Goal: Information Seeking & Learning: Learn about a topic

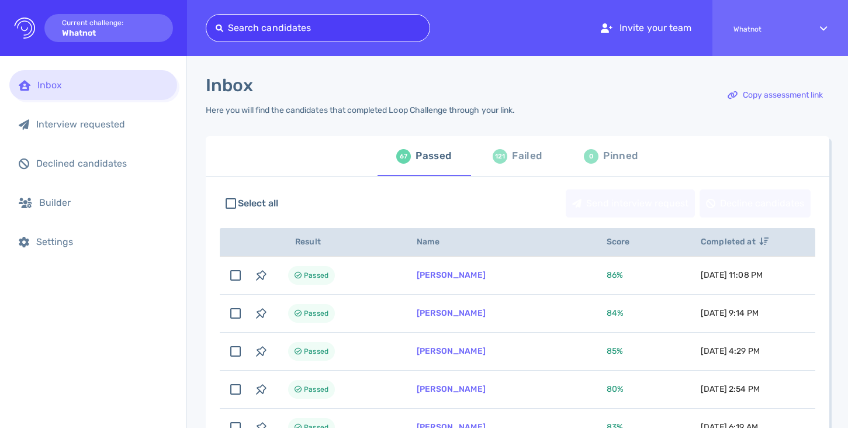
scroll to position [34, 0]
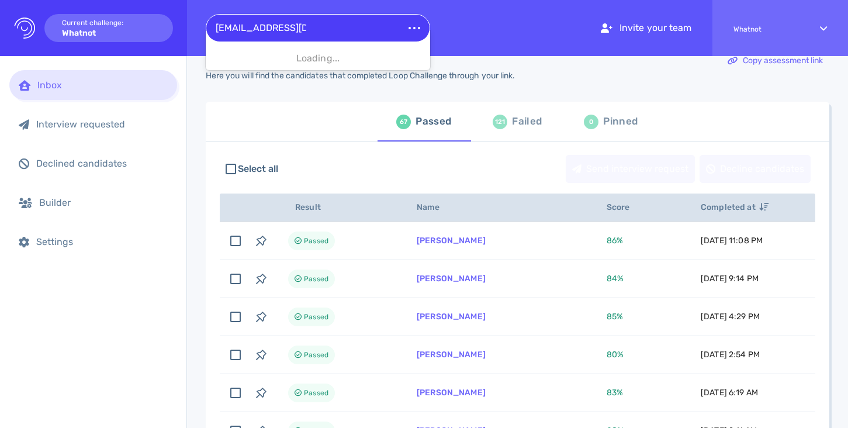
type input "[EMAIL_ADDRESS][DOMAIN_NAME]"
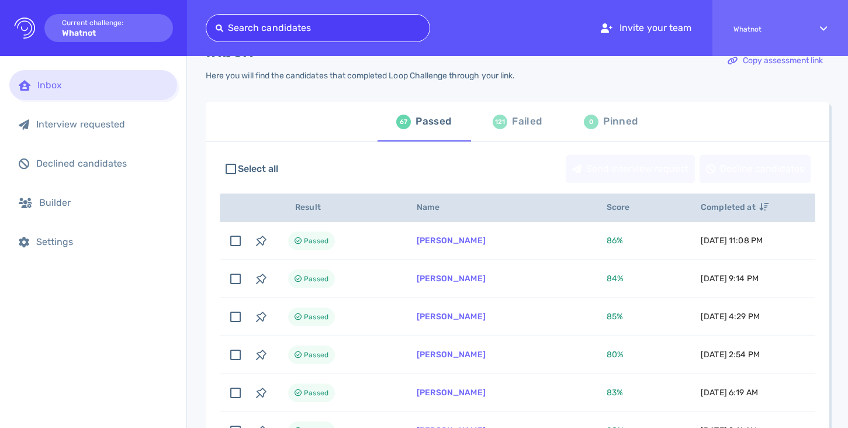
paste input "[EMAIL_ADDRESS][DOMAIN_NAME]"
type input "[EMAIL_ADDRESS][DOMAIN_NAME]"
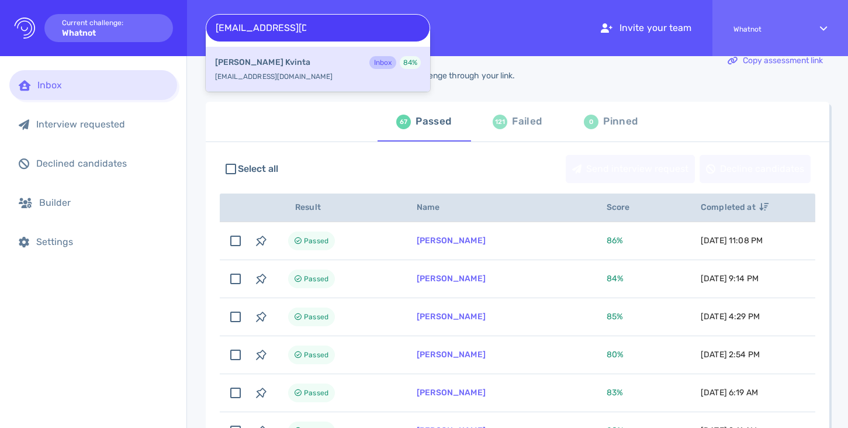
click at [344, 73] on div "[PERSON_NAME] Inbox 84 % [EMAIL_ADDRESS][DOMAIN_NAME]" at bounding box center [318, 69] width 225 height 45
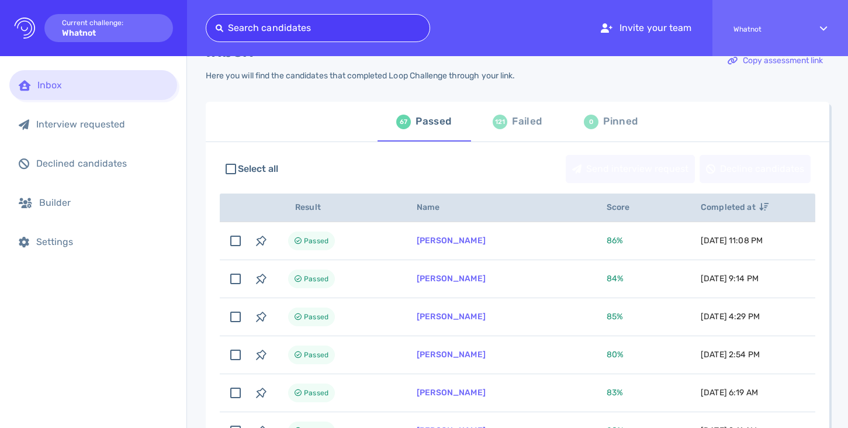
click at [334, 37] on div "Search candidates" at bounding box center [317, 28] width 223 height 19
click at [329, 34] on div at bounding box center [318, 28] width 205 height 16
paste input "[EMAIL_ADDRESS][DOMAIN_NAME]"
type input "[EMAIL_ADDRESS][DOMAIN_NAME]"
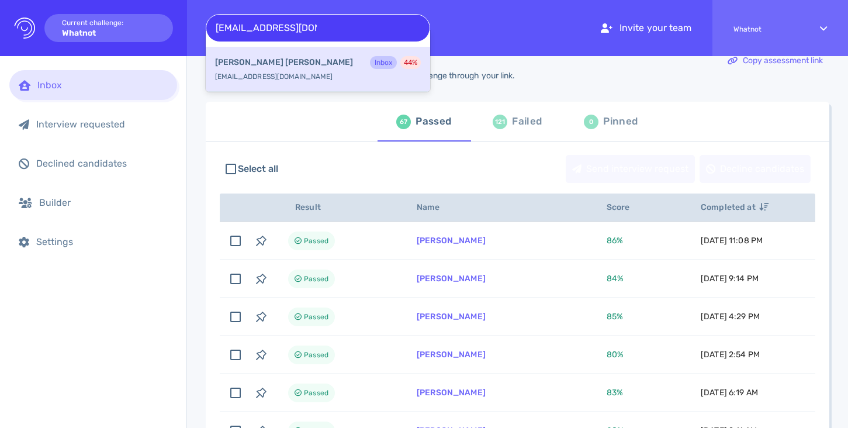
click at [325, 60] on div "[PERSON_NAME] Inbox 44 %" at bounding box center [318, 63] width 206 height 15
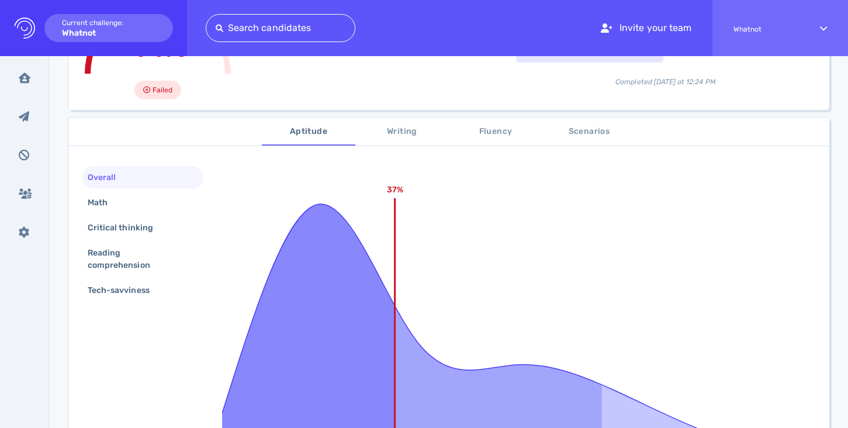
scroll to position [141, 0]
click at [394, 136] on span "Writing" at bounding box center [403, 131] width 80 height 15
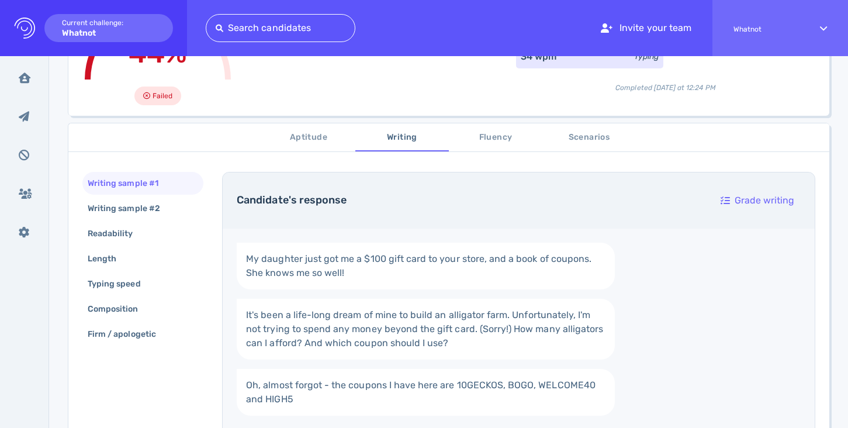
scroll to position [44, 0]
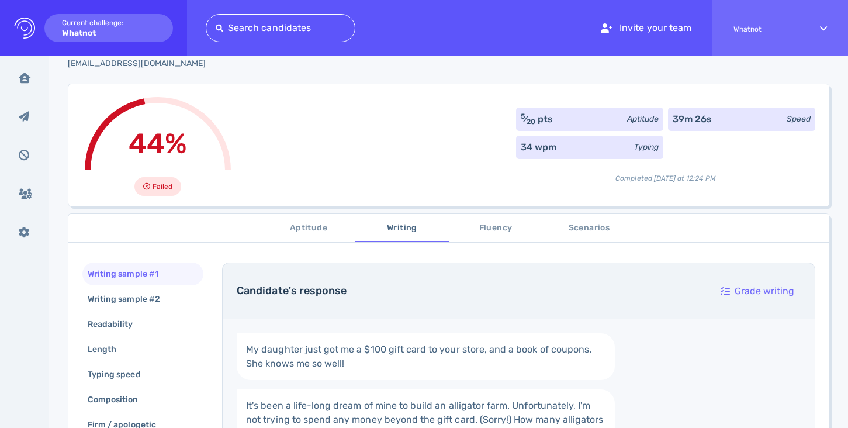
click at [478, 224] on span "Fluency" at bounding box center [496, 228] width 80 height 15
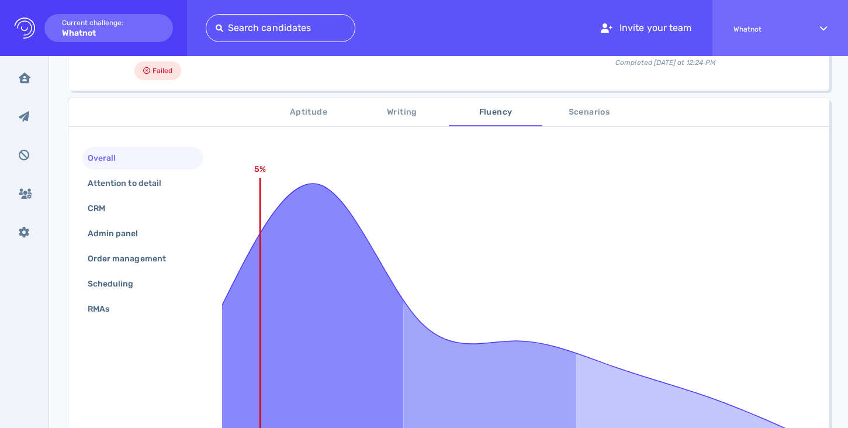
scroll to position [34, 0]
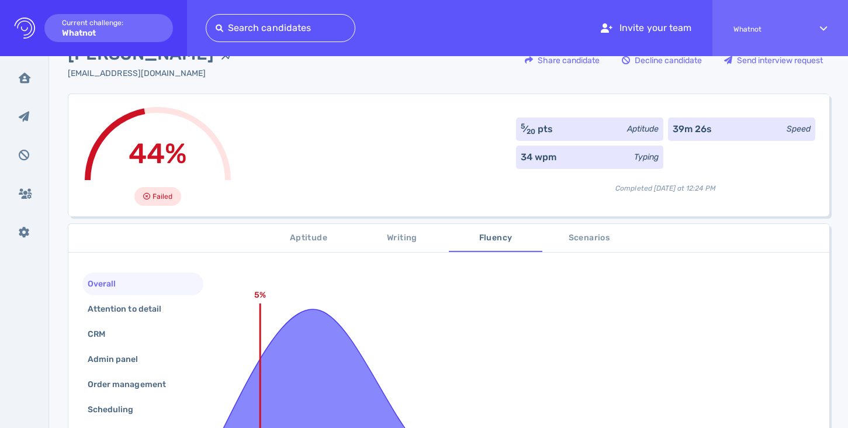
click at [576, 229] on button "Scenarios" at bounding box center [590, 238] width 94 height 28
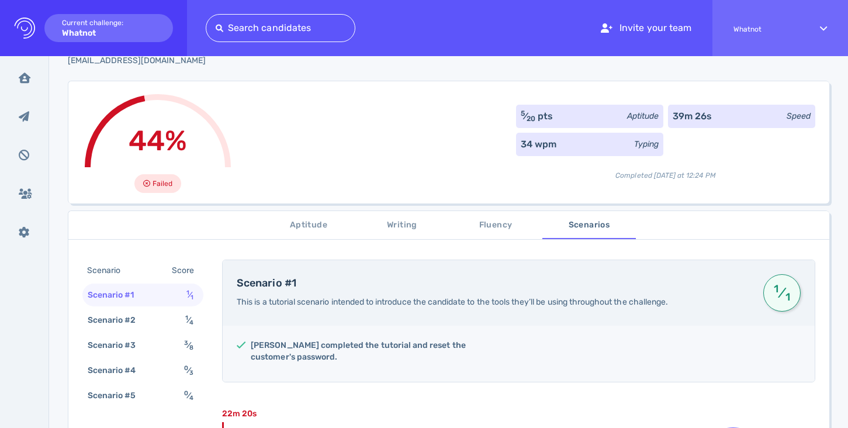
scroll to position [0, 0]
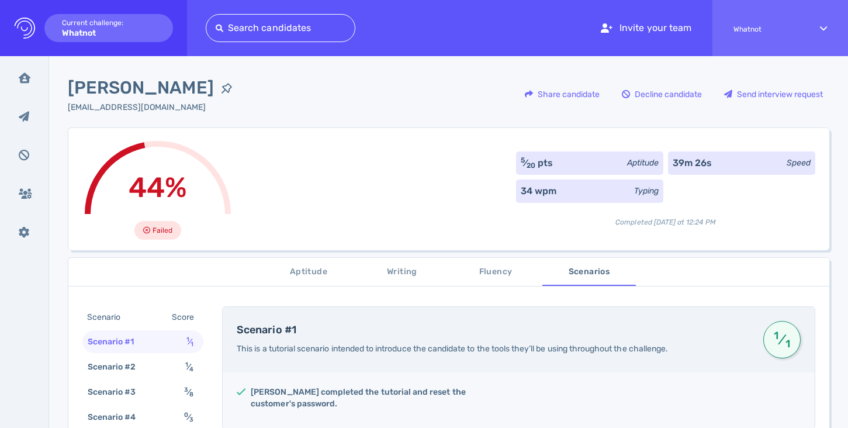
click at [123, 107] on div "[EMAIL_ADDRESS][DOMAIN_NAME]" at bounding box center [154, 107] width 172 height 12
